Goal: Task Accomplishment & Management: Use online tool/utility

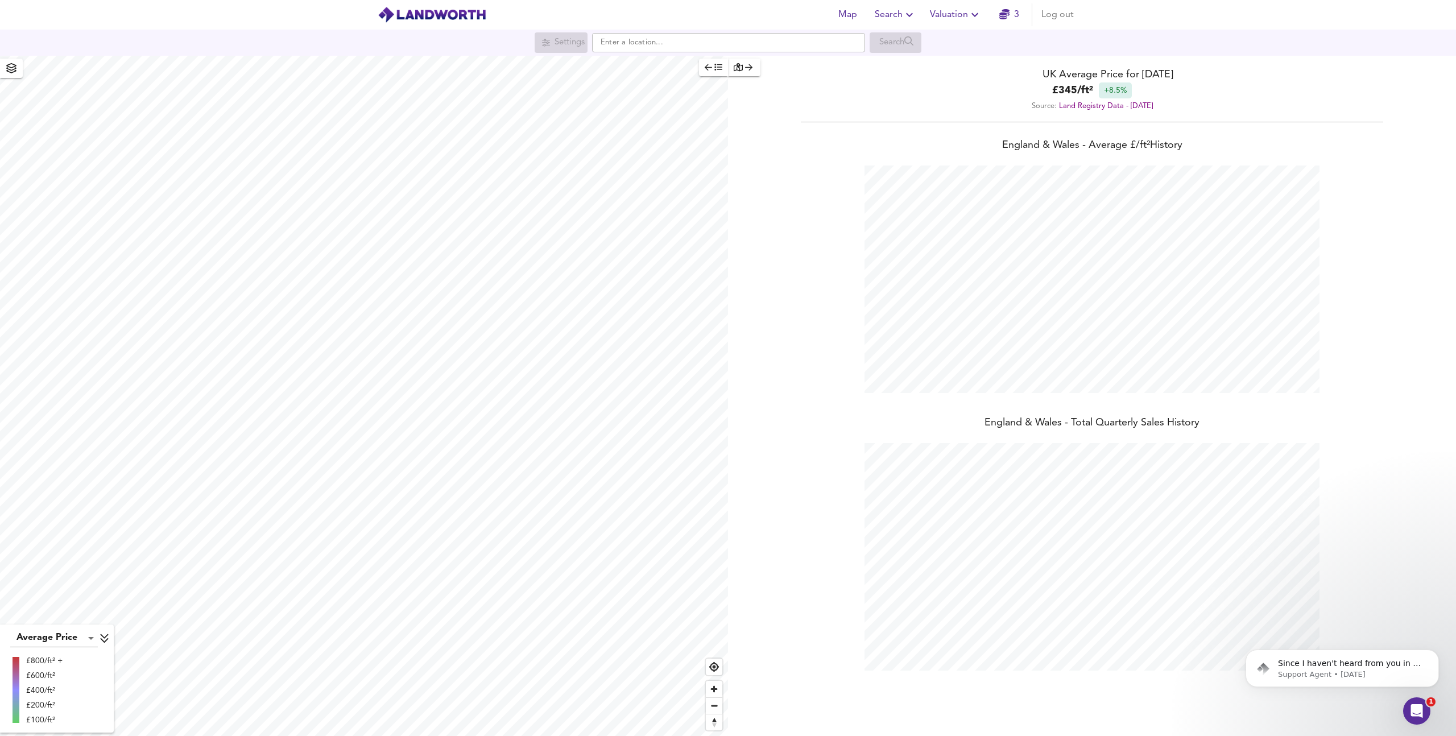
scroll to position [736, 1456]
click at [740, 68] on icon "button" at bounding box center [738, 67] width 9 height 8
click at [14, 69] on icon "button" at bounding box center [11, 68] width 11 height 10
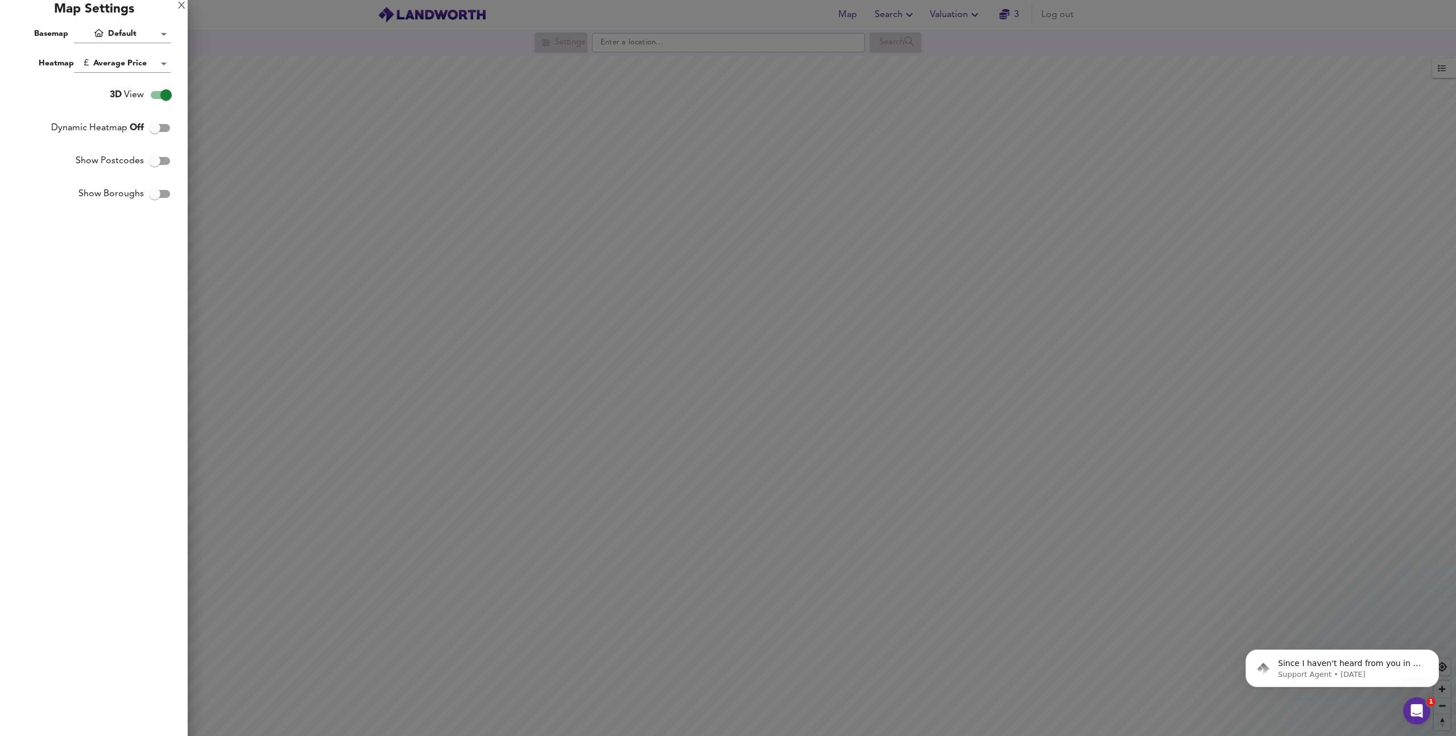
click at [130, 7] on div "Map Settings" at bounding box center [94, 12] width 188 height 25
click at [97, 11] on div "Map Settings" at bounding box center [94, 12] width 188 height 25
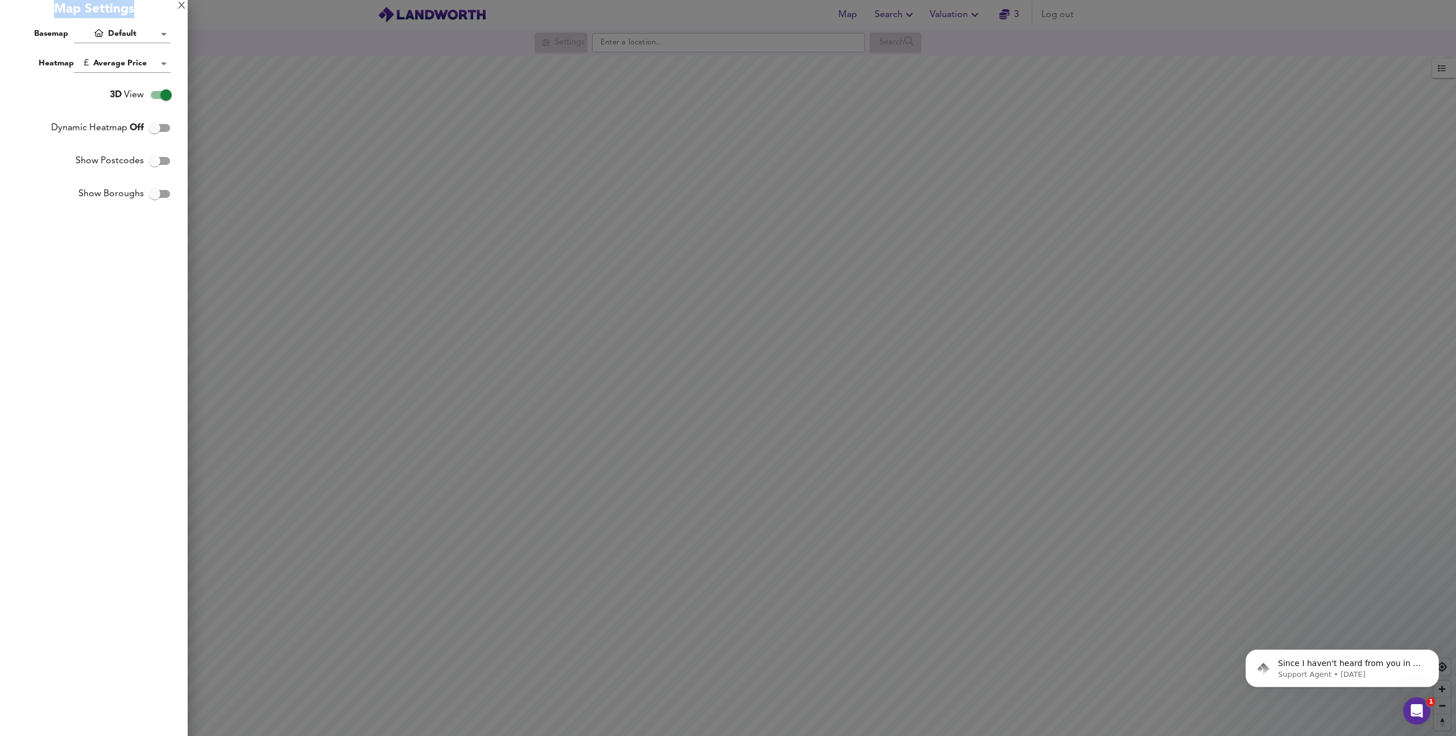
click at [97, 11] on div "Map Settings" at bounding box center [94, 12] width 188 height 25
click at [100, 11] on div "Map Settings" at bounding box center [94, 12] width 188 height 25
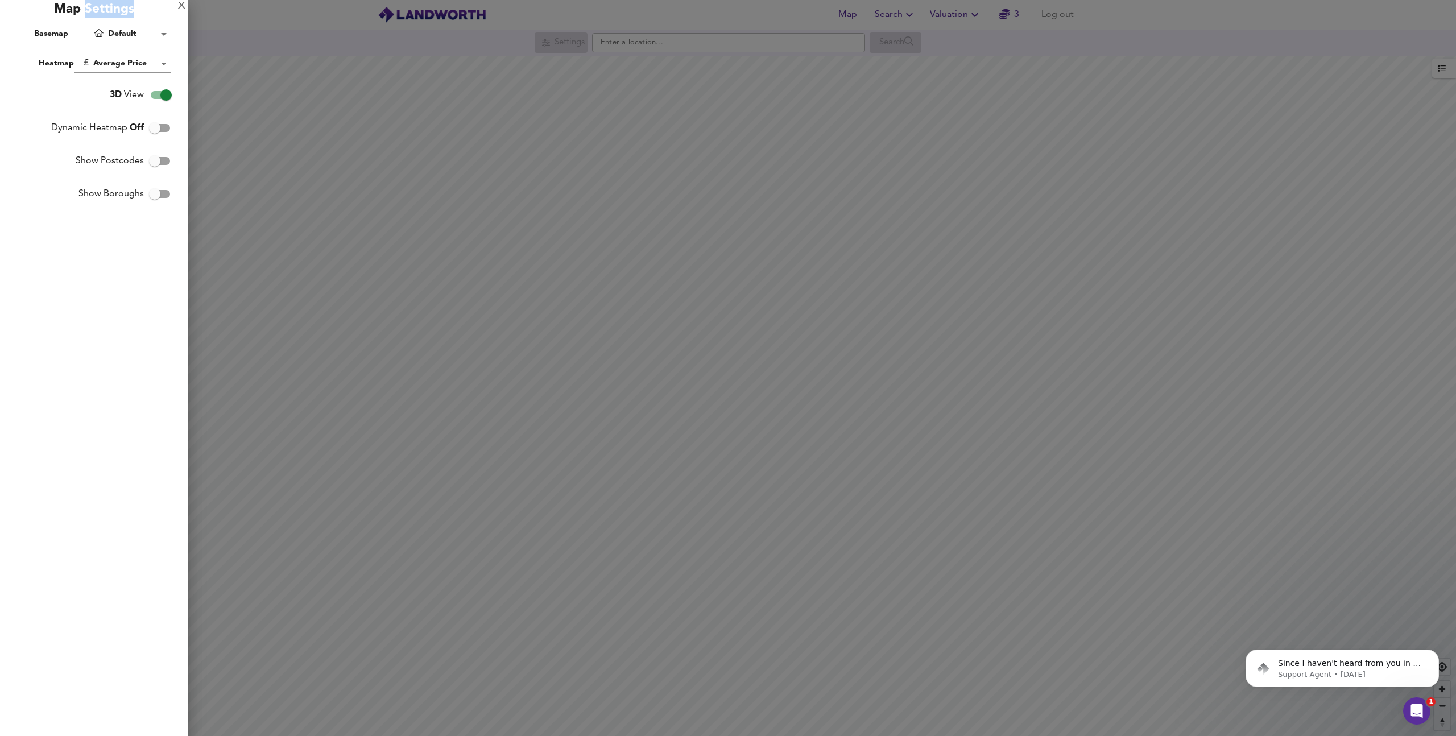
click at [100, 11] on div "Map Settings" at bounding box center [94, 12] width 188 height 25
click at [101, 11] on div "Map Settings" at bounding box center [94, 12] width 188 height 25
click at [112, 279] on div "X Map Settings Basemap Default hybrid Heatmap Average Price landworth 3D View D…" at bounding box center [94, 368] width 188 height 736
click at [166, 163] on input "Show Postcodes" at bounding box center [154, 161] width 65 height 22
checkbox input "true"
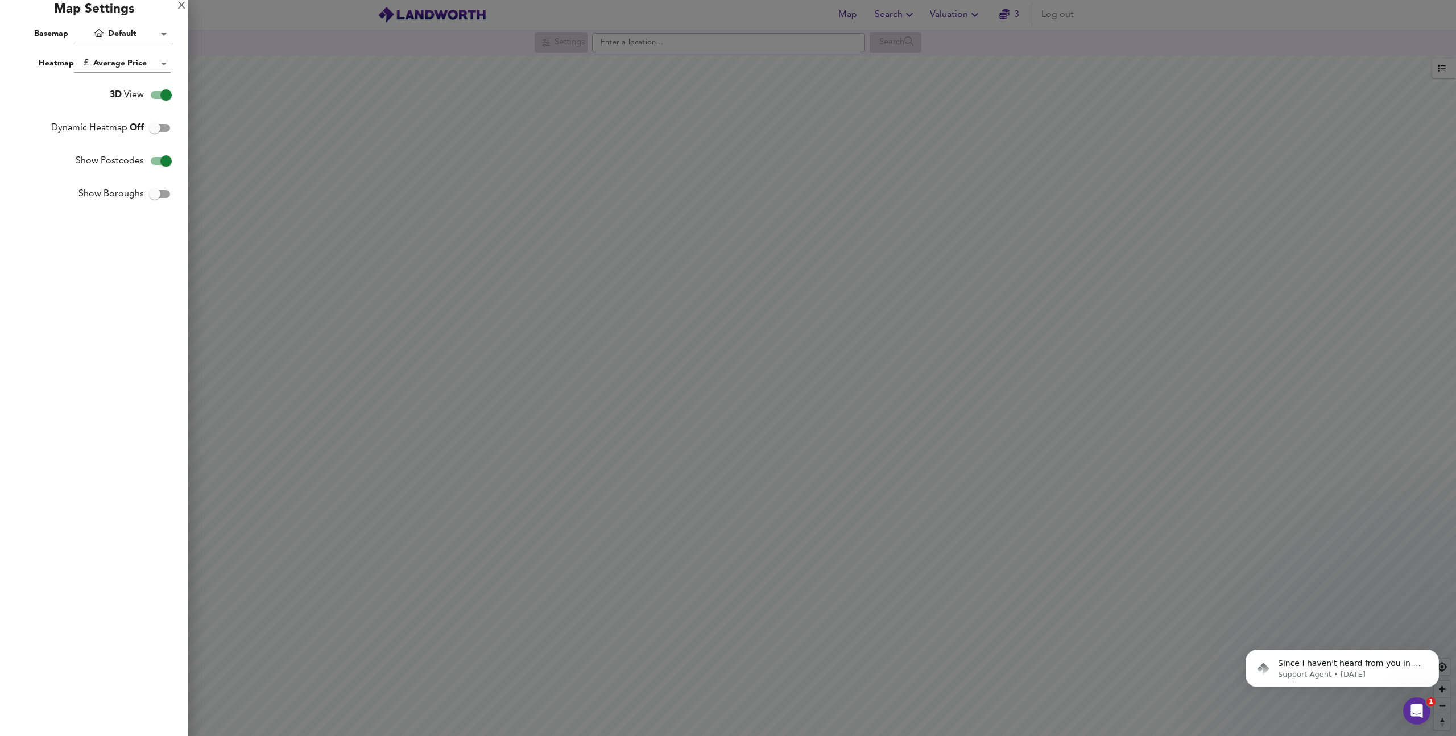
drag, startPoint x: 885, startPoint y: 403, endPoint x: 807, endPoint y: 345, distance: 96.7
click at [807, 345] on div at bounding box center [728, 368] width 1456 height 736
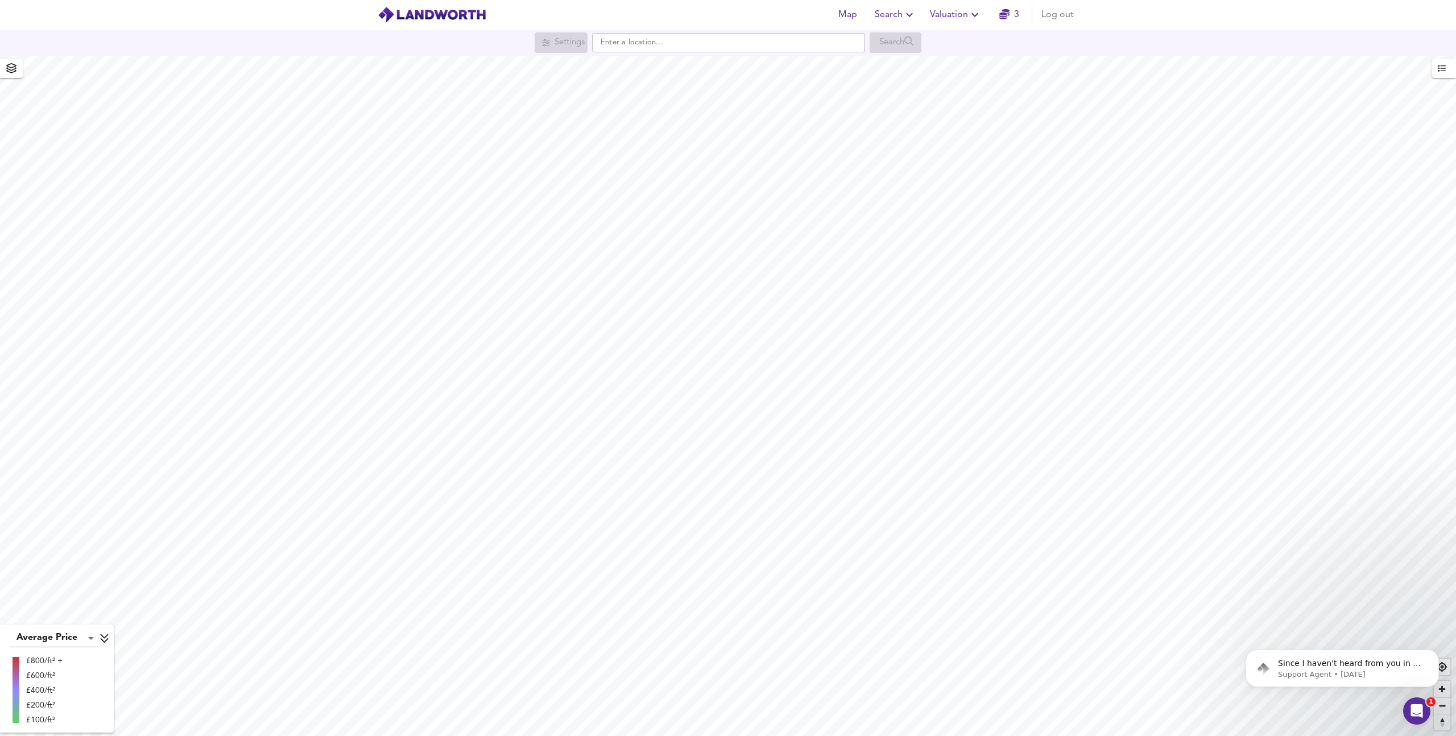
click at [1020, 7] on span "3" at bounding box center [1009, 15] width 36 height 16
click at [15, 71] on icon "button" at bounding box center [11, 68] width 10 height 10
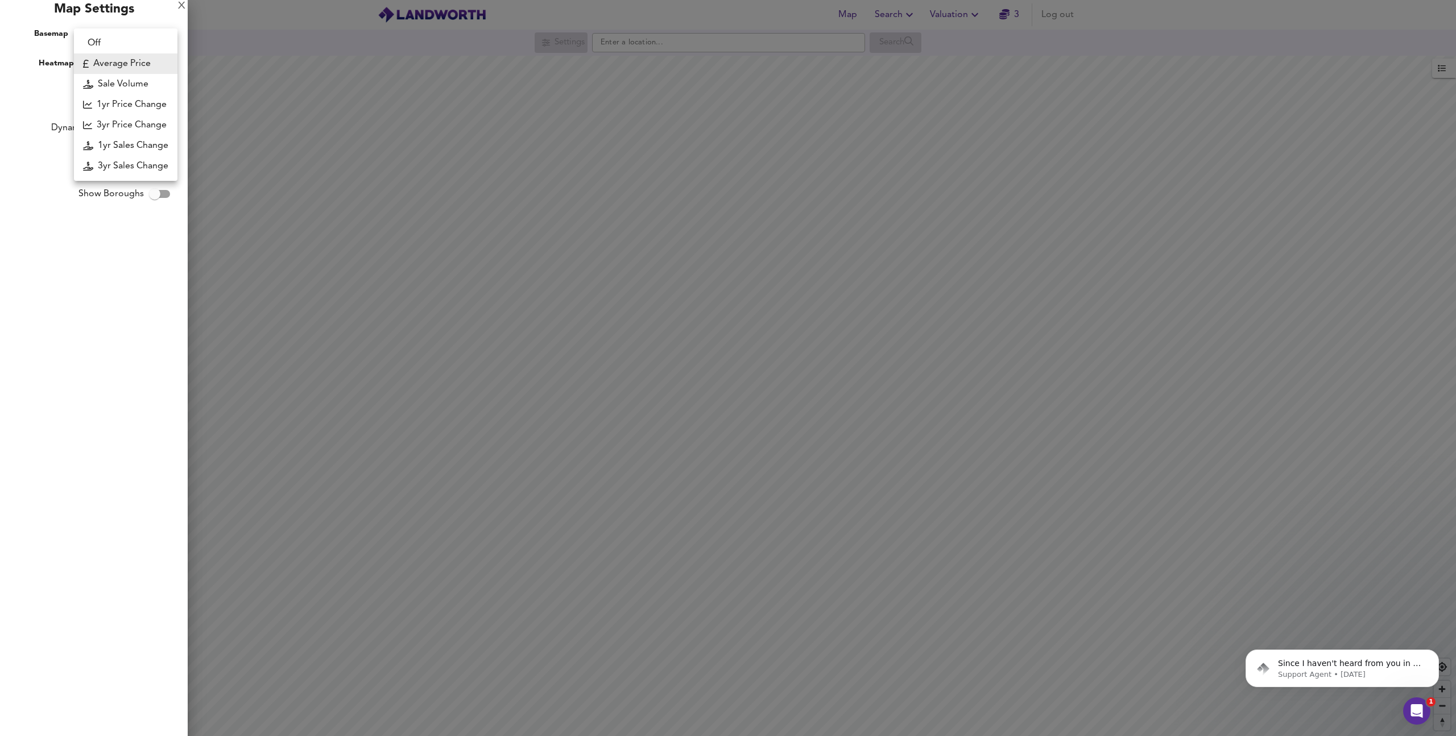
click at [163, 59] on body "Map Search Valuation 3 Log out Settings Search Average Price landworth £800/ft²…" at bounding box center [728, 368] width 1456 height 736
click at [19, 204] on div at bounding box center [728, 368] width 1456 height 736
click at [182, 8] on div "X" at bounding box center [181, 6] width 7 height 8
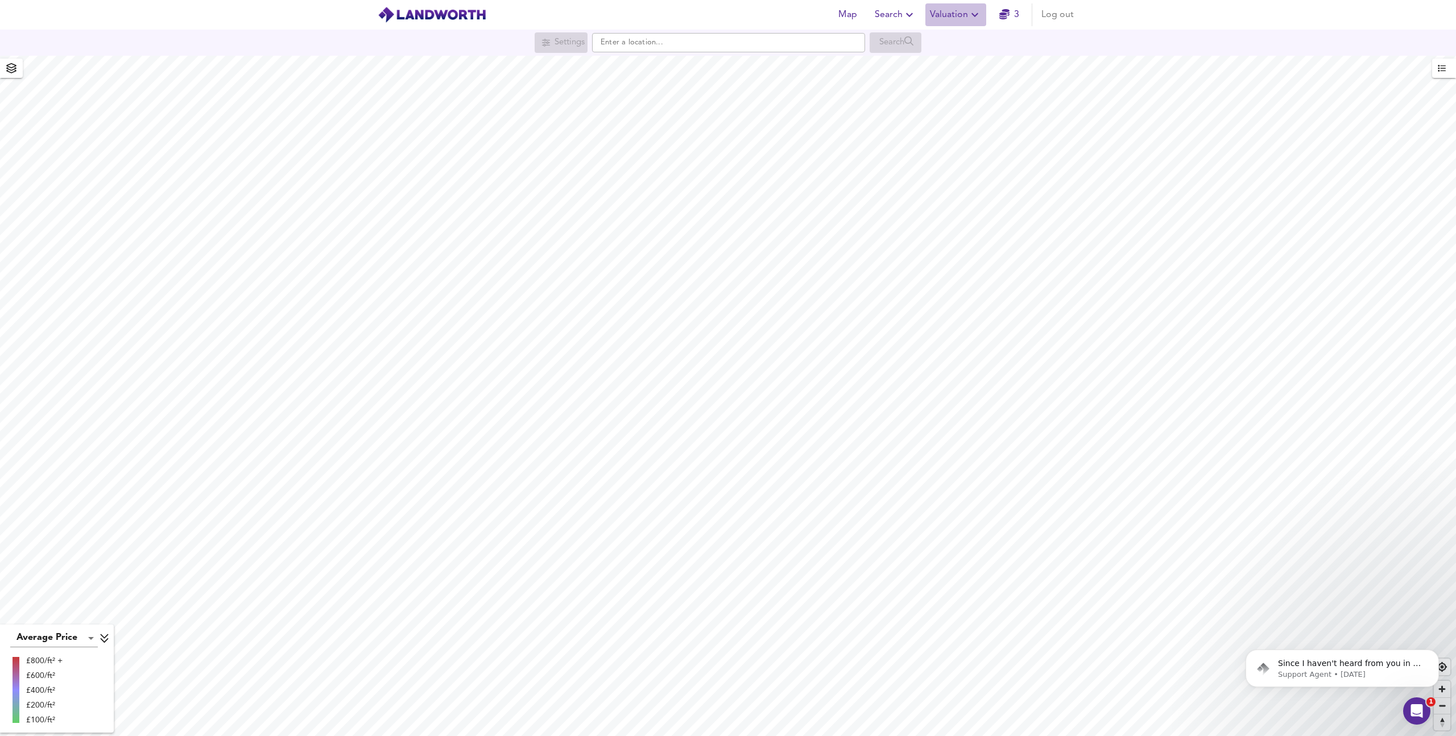
click at [980, 11] on icon "button" at bounding box center [975, 15] width 14 height 14
click at [985, 36] on li "New Valuation Report" at bounding box center [956, 41] width 136 height 20
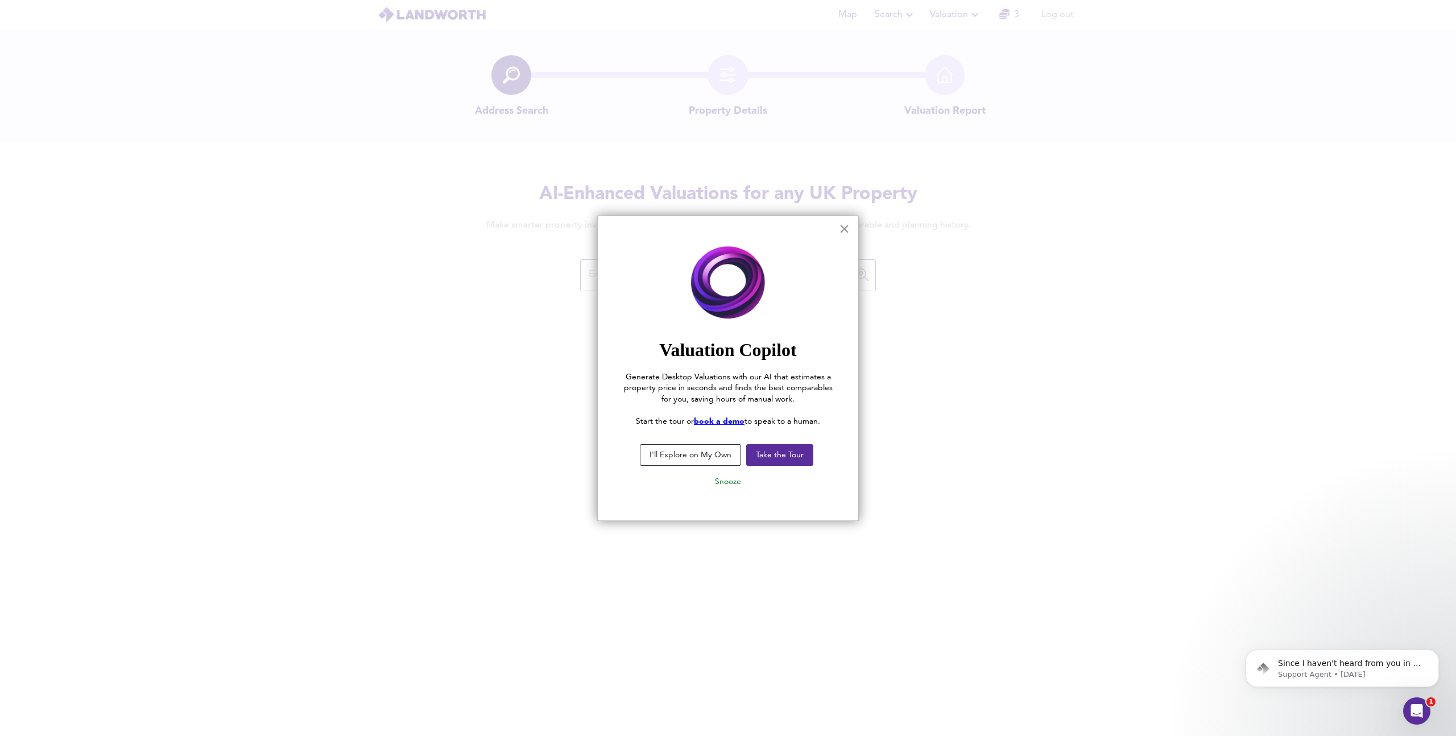
click at [846, 227] on button "×" at bounding box center [844, 228] width 11 height 18
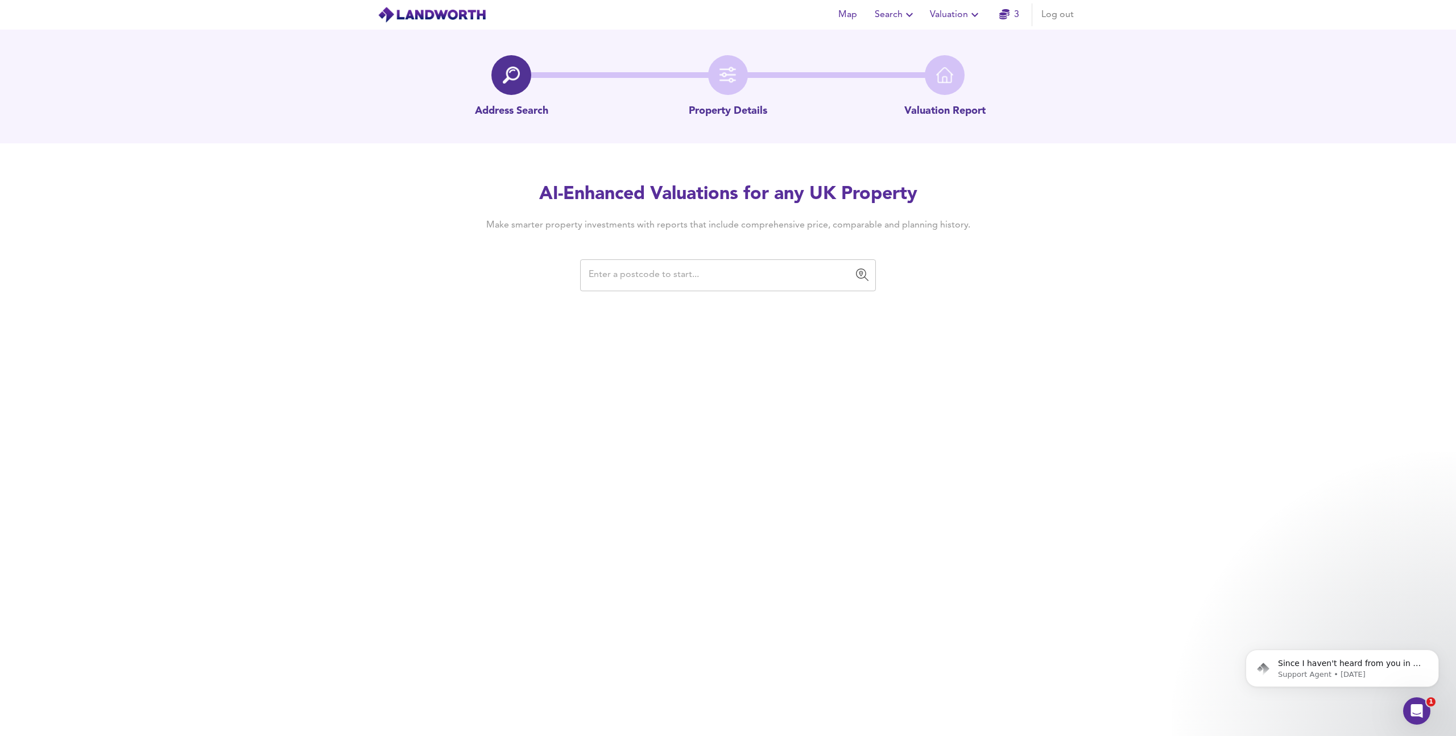
click at [667, 277] on input "text" at bounding box center [719, 275] width 268 height 22
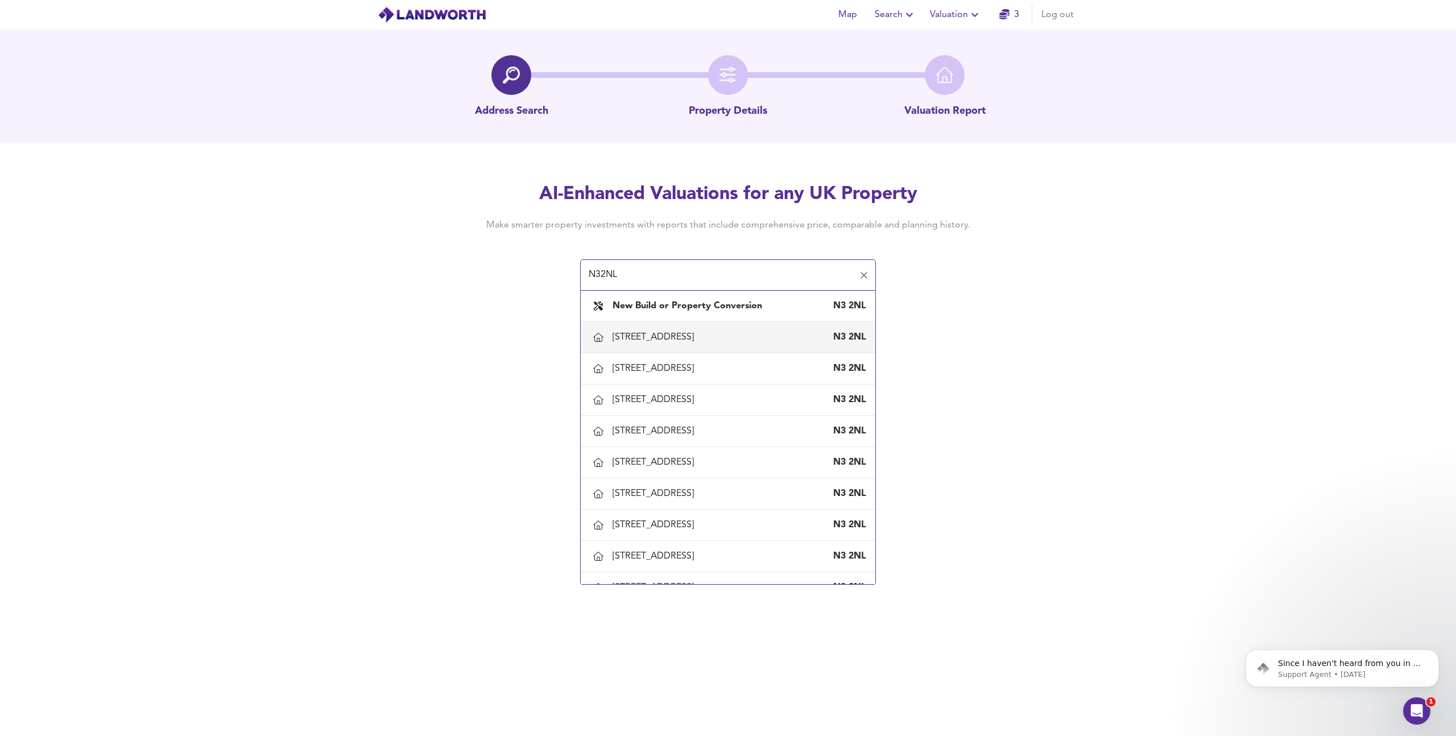
click at [698, 341] on div "[STREET_ADDRESS]" at bounding box center [655, 337] width 86 height 13
type input "[STREET_ADDRESS]"
click at [679, 332] on div "[STREET_ADDRESS]" at bounding box center [655, 337] width 86 height 13
type input "[STREET_ADDRESS]"
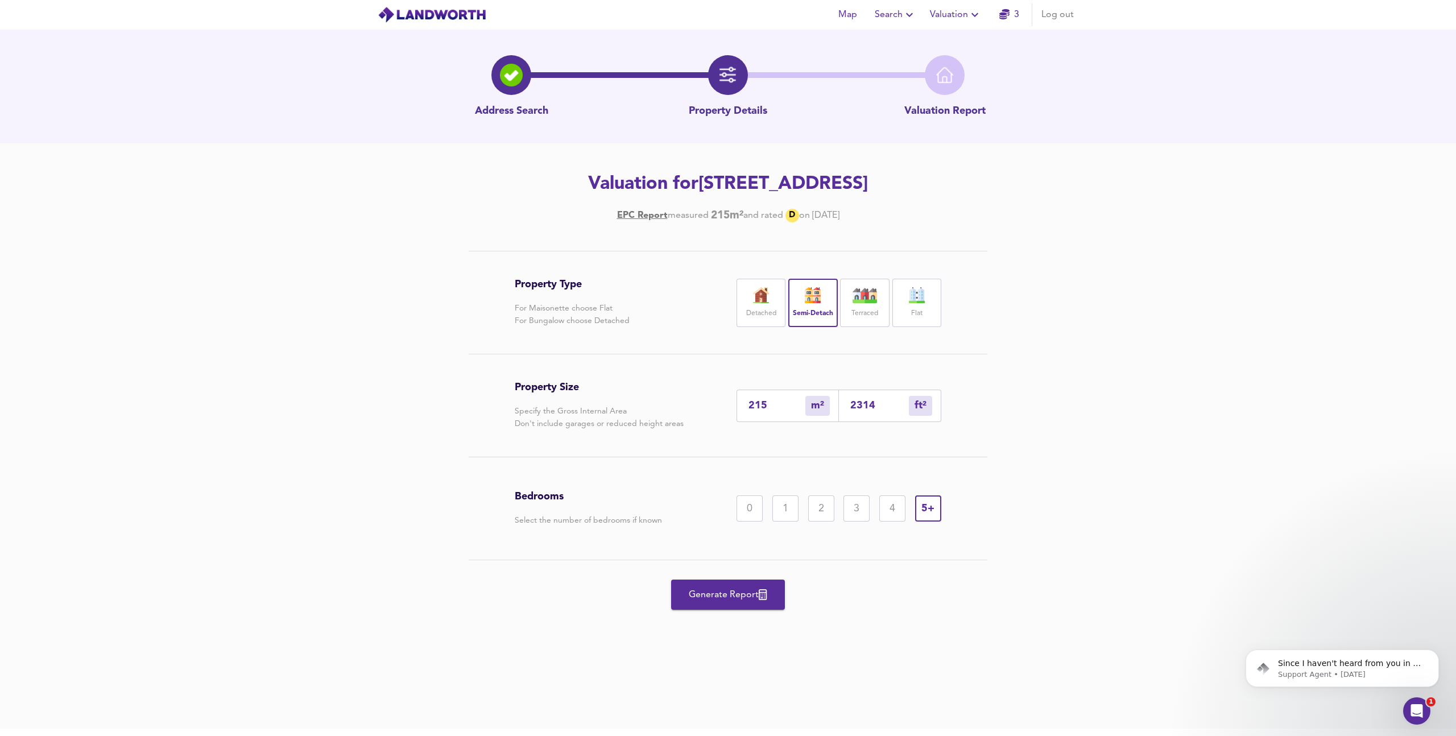
click at [773, 593] on span "Generate Report" at bounding box center [727, 595] width 91 height 16
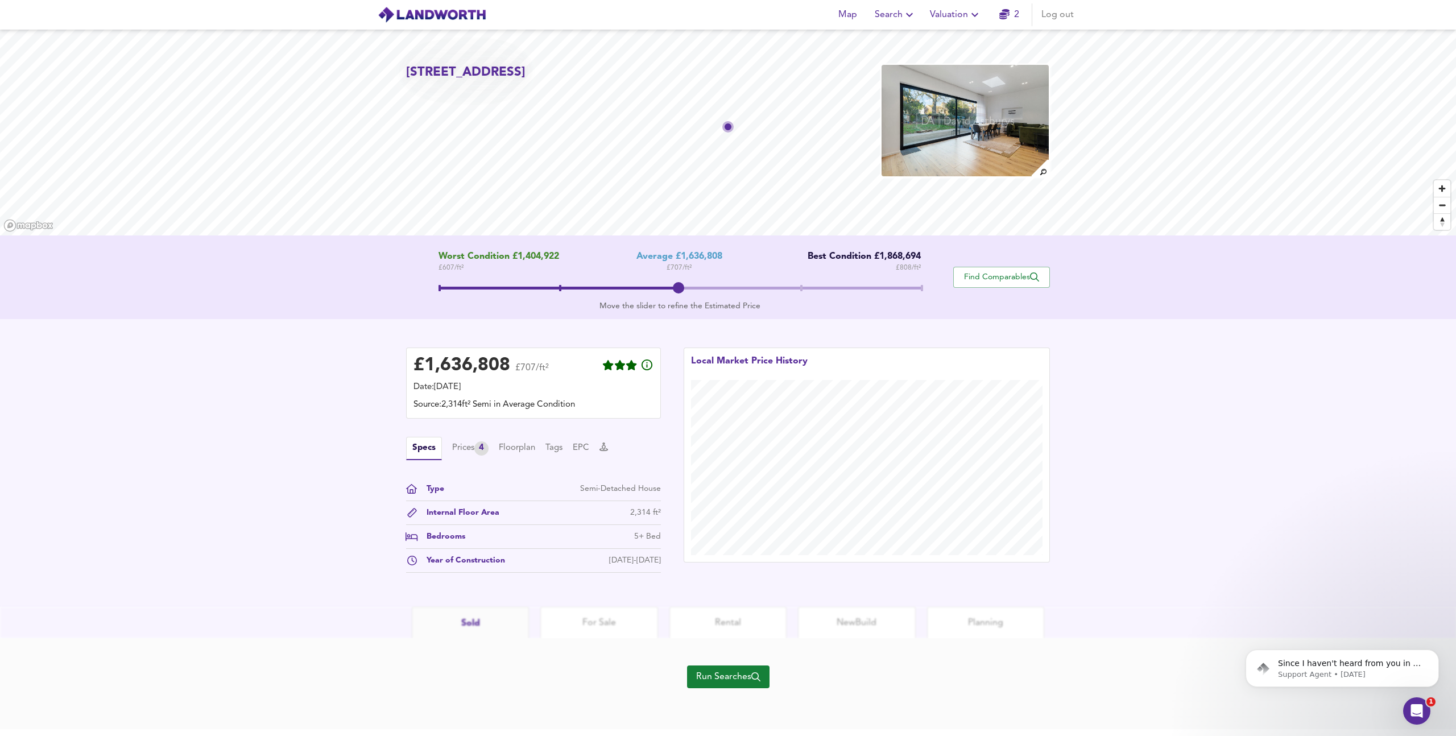
click at [359, 452] on div "£ 1,636,808 £707/ft² Date: [DATE] Source: 2,314ft² Semi in Average Condition Sp…" at bounding box center [728, 463] width 1456 height 288
